Goal: Task Accomplishment & Management: Use online tool/utility

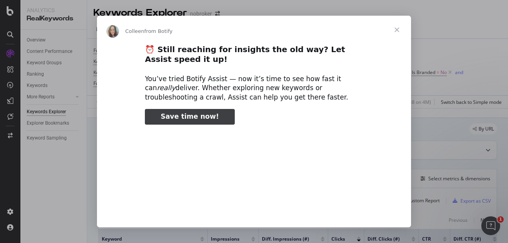
type input "3296666"
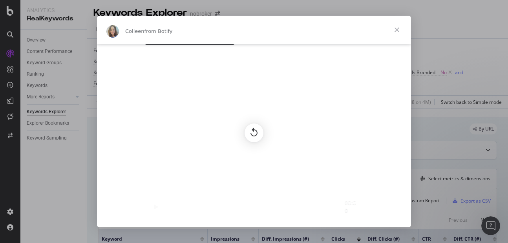
scroll to position [85, 0]
click at [399, 29] on span "Close" at bounding box center [397, 30] width 28 height 28
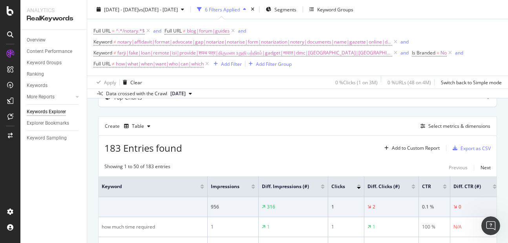
scroll to position [57, 0]
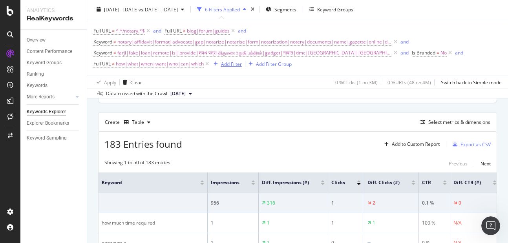
click at [230, 66] on div "Add Filter" at bounding box center [231, 63] width 21 height 7
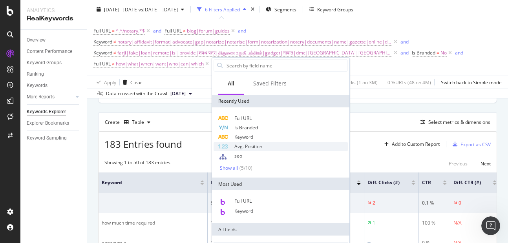
click at [245, 149] on span "Avg. Position" at bounding box center [248, 146] width 28 height 7
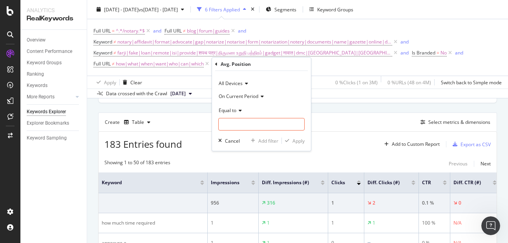
click at [232, 109] on span "Equal to" at bounding box center [228, 110] width 18 height 7
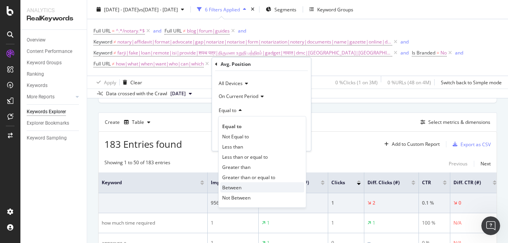
click at [237, 183] on div "Between" at bounding box center [262, 188] width 84 height 10
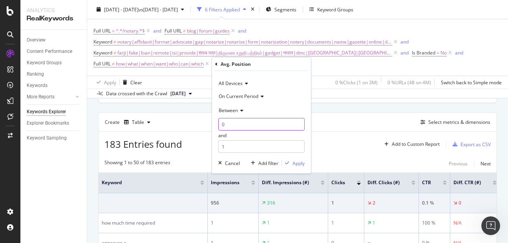
click at [235, 127] on input "0" at bounding box center [261, 124] width 86 height 13
type input "1"
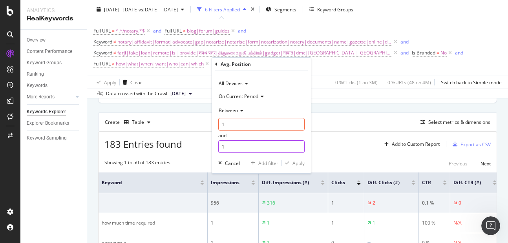
click at [232, 149] on input "1" at bounding box center [261, 147] width 86 height 13
type input "2"
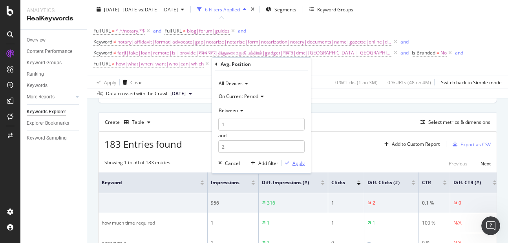
click at [292, 164] on div "Apply" at bounding box center [298, 163] width 12 height 7
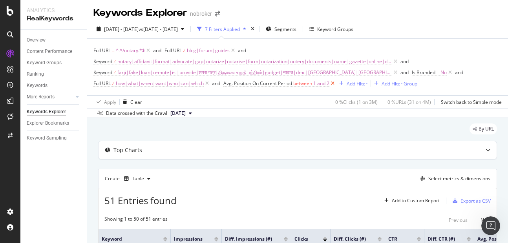
click at [335, 85] on icon at bounding box center [332, 84] width 7 height 8
